Goal: Task Accomplishment & Management: Complete application form

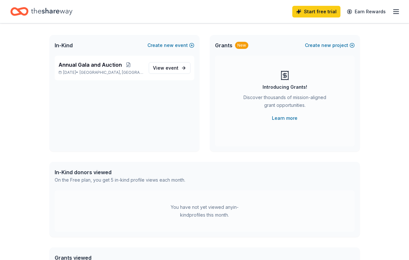
scroll to position [65, 0]
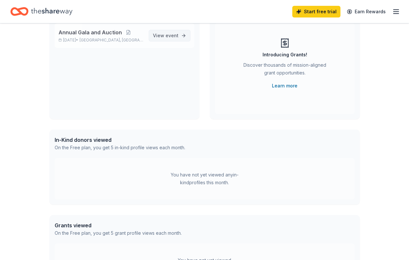
click at [169, 39] on link "View event" at bounding box center [170, 36] width 42 height 12
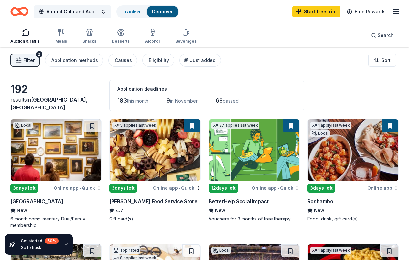
click at [209, 177] on img at bounding box center [254, 149] width 91 height 61
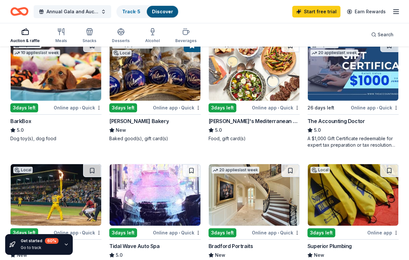
scroll to position [356, 0]
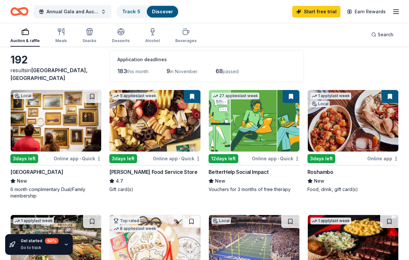
scroll to position [0, 0]
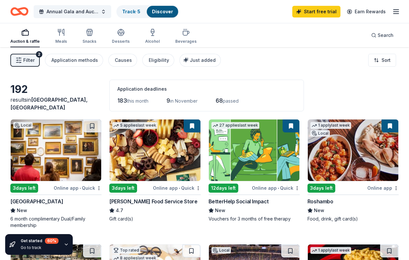
click at [32, 58] on span "Filter" at bounding box center [28, 60] width 11 height 8
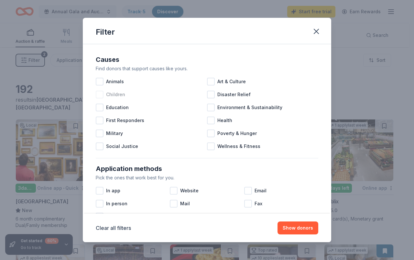
click at [101, 93] on div at bounding box center [100, 95] width 8 height 8
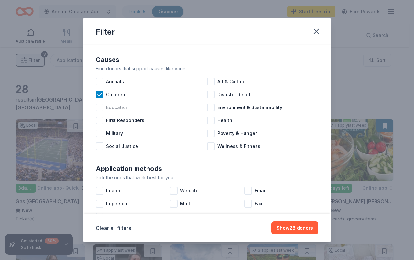
click at [101, 106] on div at bounding box center [100, 107] width 8 height 8
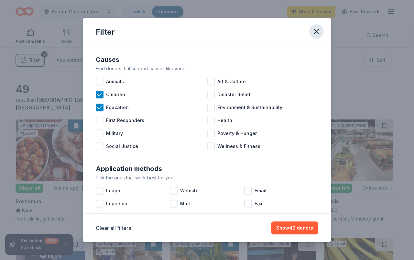
click at [317, 34] on icon "button" at bounding box center [316, 31] width 9 height 9
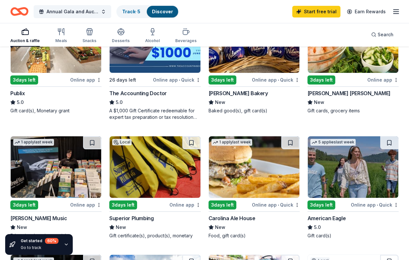
scroll to position [259, 0]
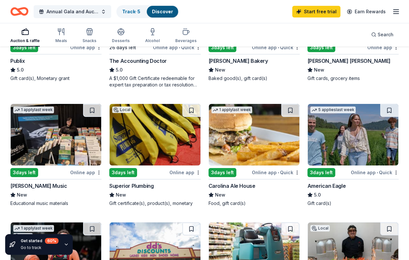
click at [101, 222] on img at bounding box center [56, 252] width 91 height 61
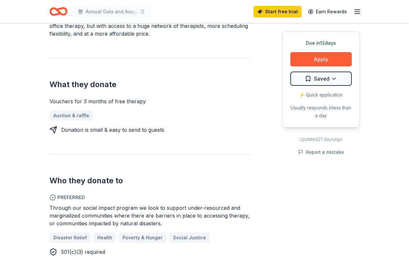
scroll to position [129, 0]
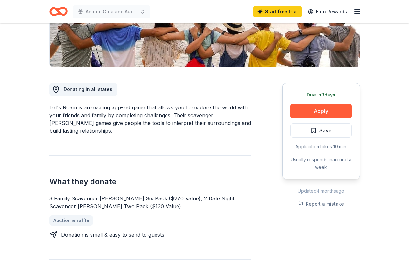
scroll to position [162, 0]
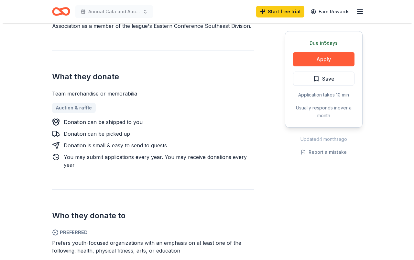
scroll to position [259, 0]
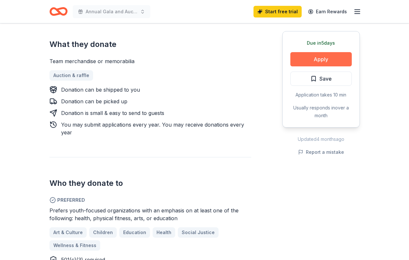
click at [324, 59] on button "Apply" at bounding box center [320, 59] width 61 height 14
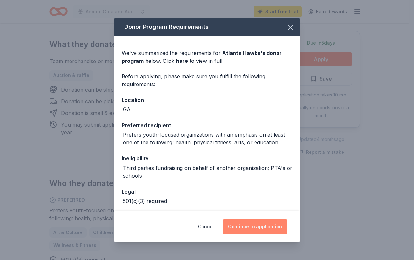
click at [243, 228] on button "Continue to application" at bounding box center [255, 227] width 64 height 16
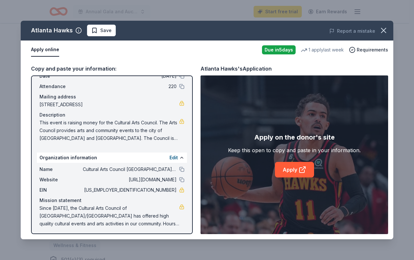
scroll to position [34, 0]
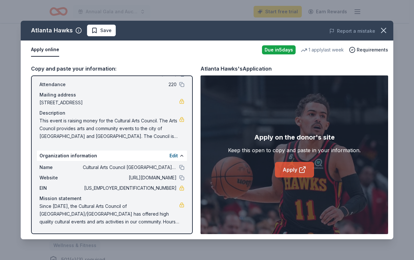
click at [299, 169] on icon at bounding box center [302, 170] width 8 height 8
